Goal: Task Accomplishment & Management: Manage account settings

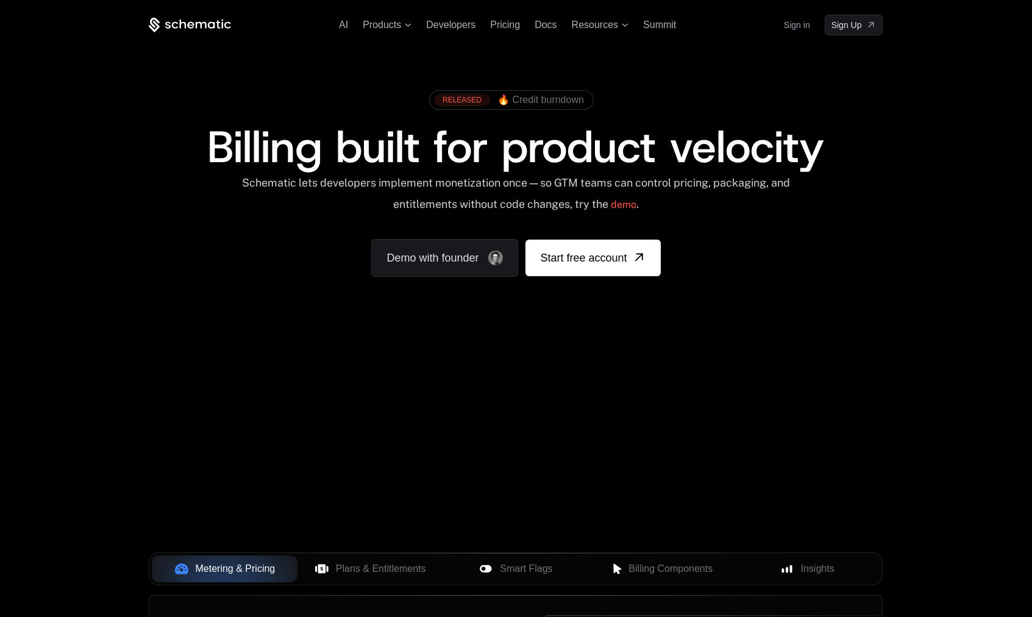
click at [812, 22] on div "Sign in Sign Up" at bounding box center [833, 25] width 99 height 21
click at [804, 23] on link "Sign in" at bounding box center [797, 25] width 26 height 20
click at [48, 146] on div "AI Products Developers Pricing Docs Resources Summit Sign in Sign Up RELEASED 🔥…" at bounding box center [516, 182] width 1032 height 365
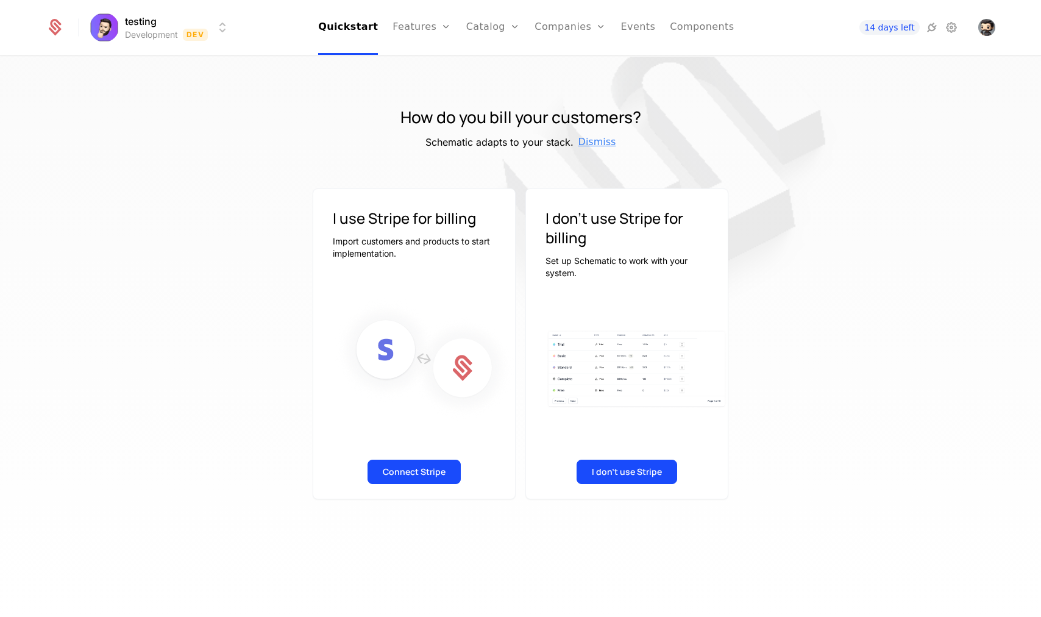
click at [598, 140] on span "Dismiss" at bounding box center [598, 142] width 38 height 15
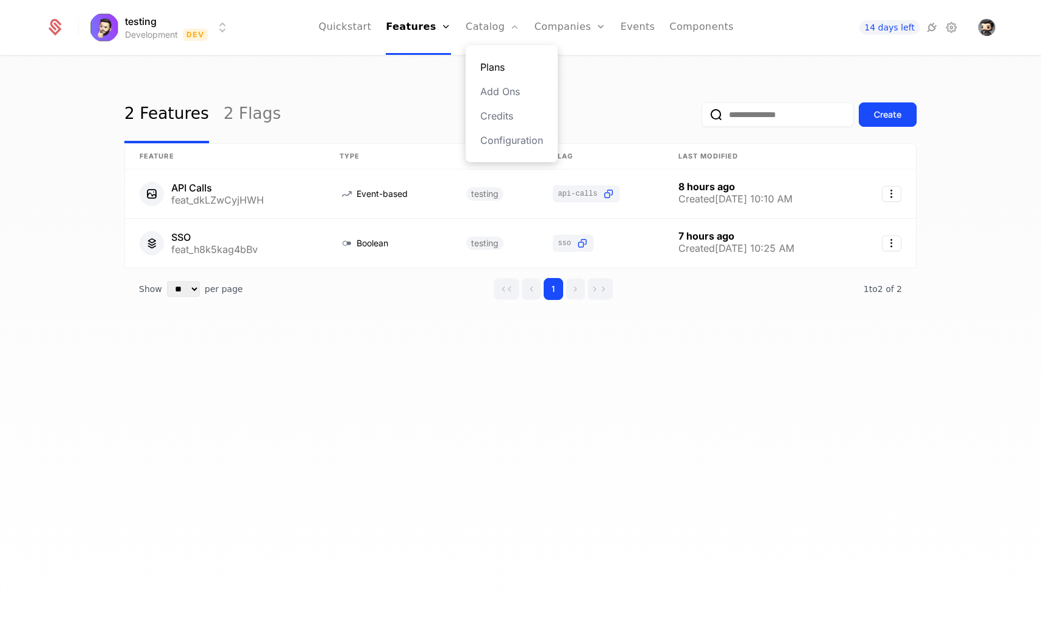
click at [498, 70] on link "Plans" at bounding box center [511, 67] width 63 height 15
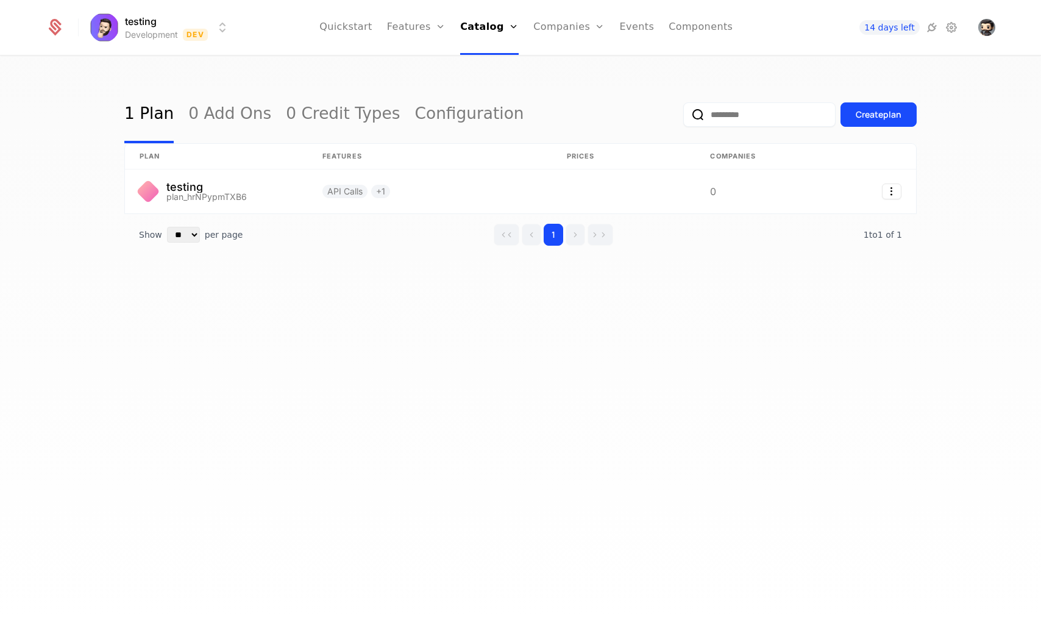
click at [102, 323] on div "1 Plan 0 Add Ons 0 Credit Types Configuration Create plan plan Features Prices …" at bounding box center [520, 341] width 1041 height 568
